Goal: Task Accomplishment & Management: Use online tool/utility

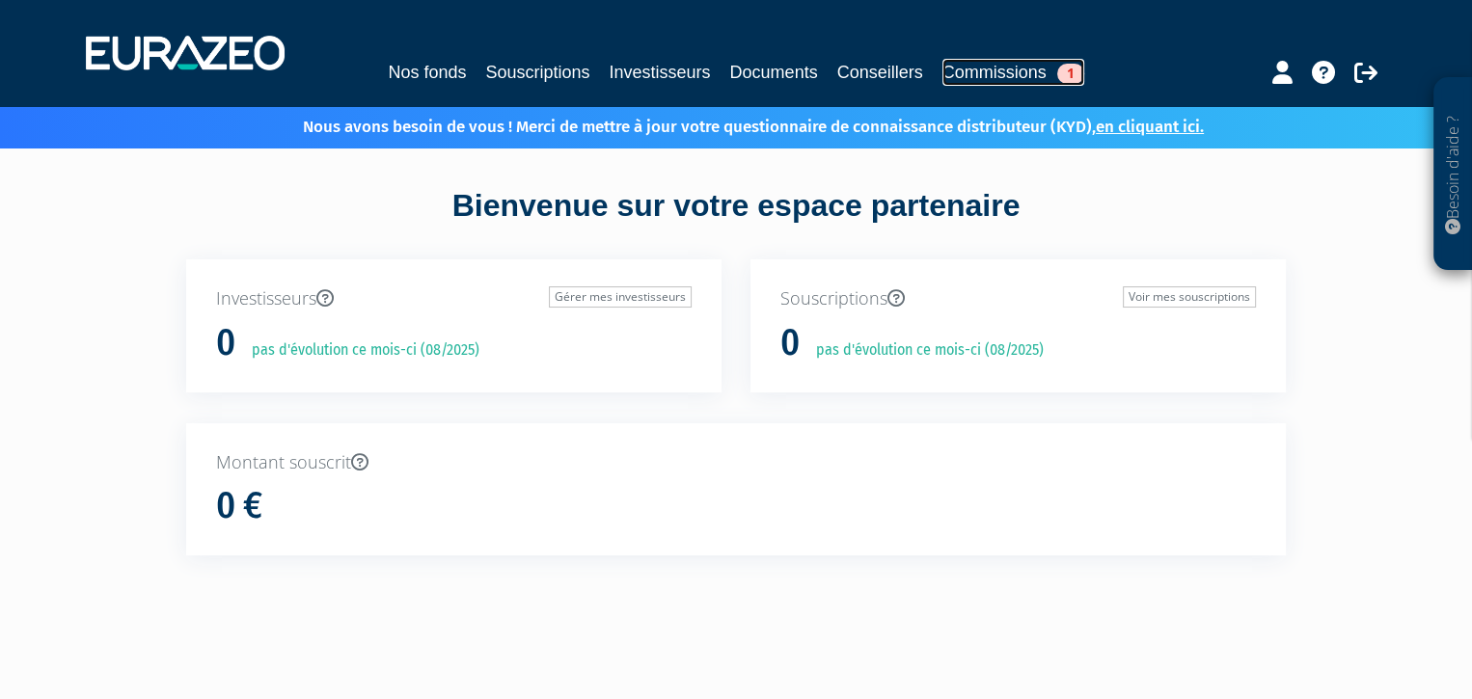
click at [973, 80] on link "Commissions 1" at bounding box center [1013, 72] width 142 height 27
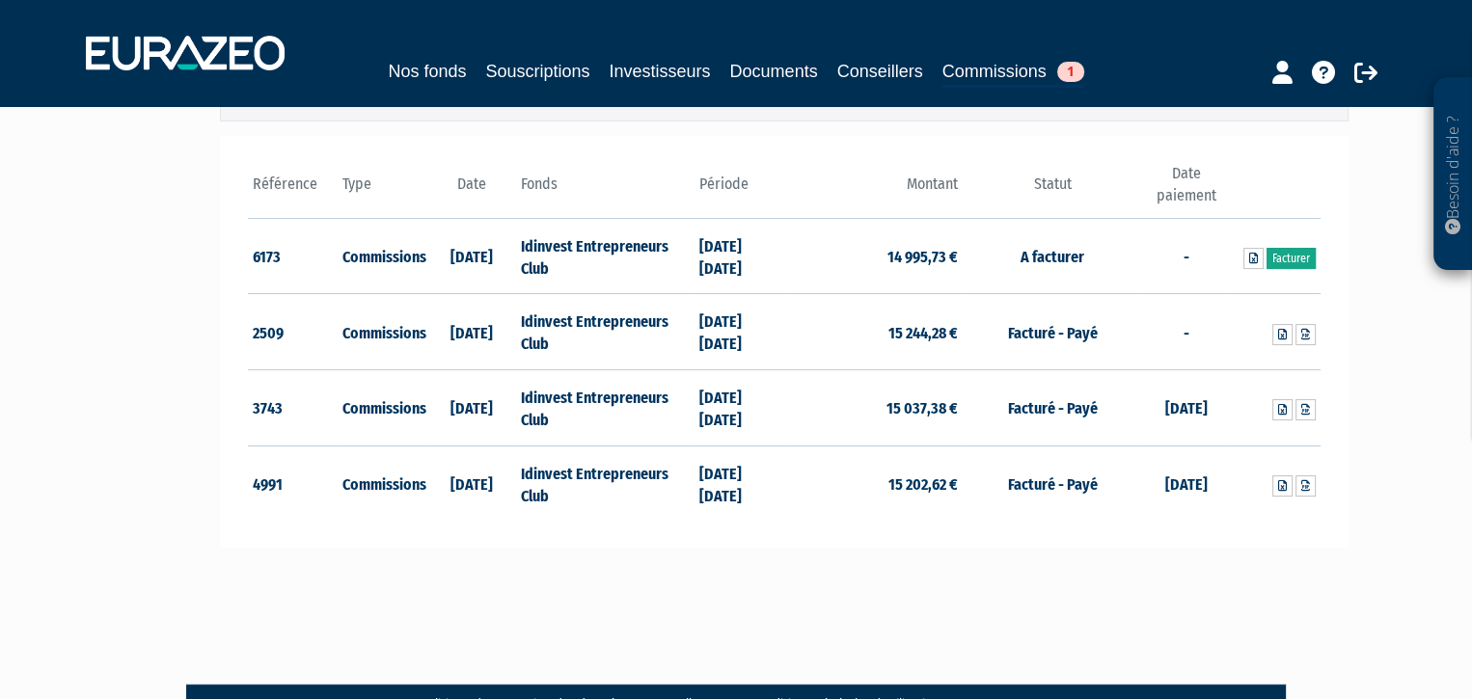
scroll to position [288, 0]
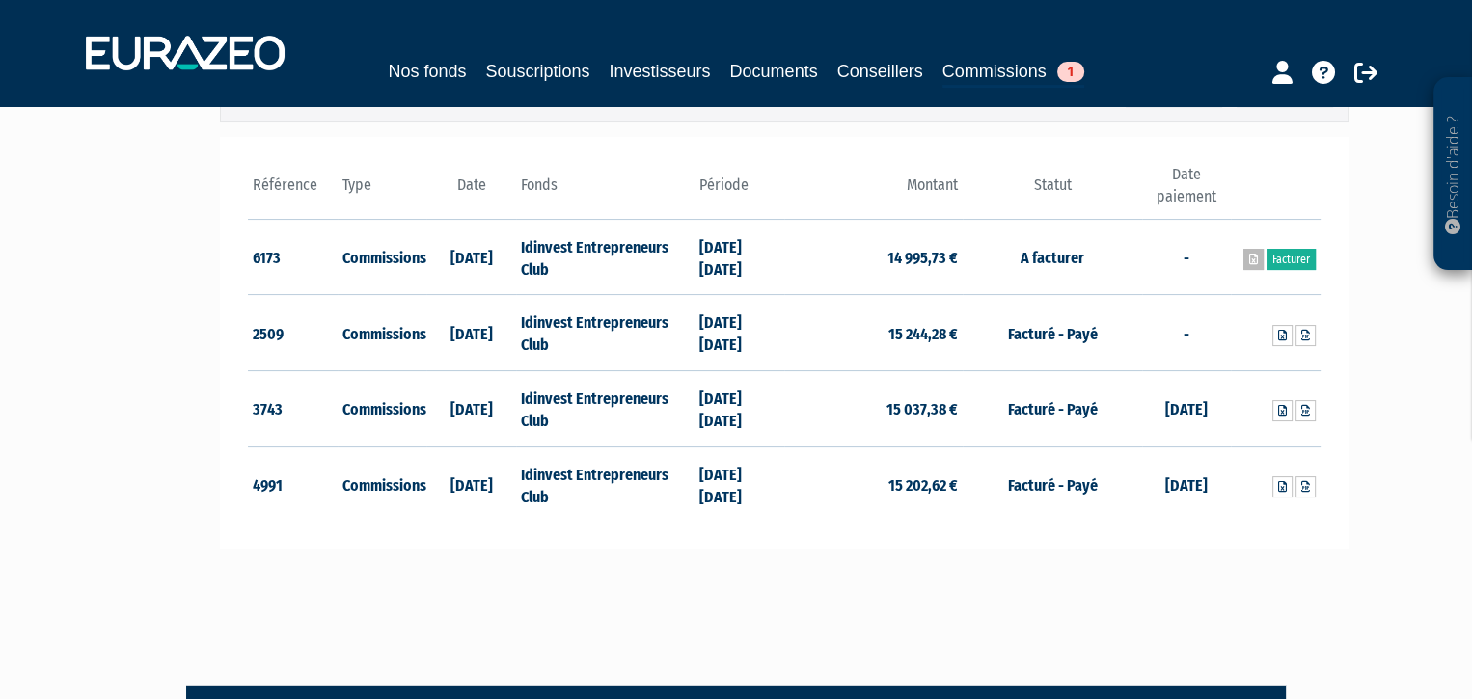
click at [1250, 260] on icon at bounding box center [1253, 260] width 9 height 12
drag, startPoint x: 883, startPoint y: 614, endPoint x: 898, endPoint y: 586, distance: 31.9
click at [890, 595] on main "Filtrer Type Droits d'entrée Commissions + Fonds Idinvest Entrepreneurs Club" at bounding box center [543, 335] width 743 height 699
click at [1296, 257] on link "Facturer" at bounding box center [1290, 259] width 49 height 21
